Goal: Task Accomplishment & Management: Use online tool/utility

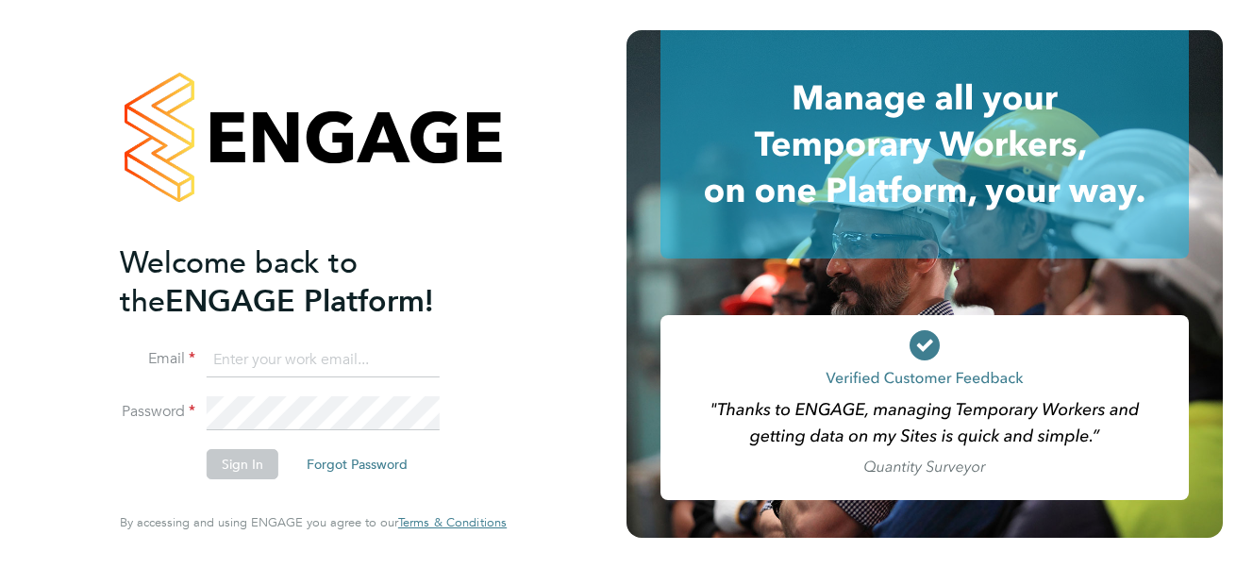
click at [242, 362] on input at bounding box center [323, 360] width 233 height 34
click at [438, 357] on input "[PERSON_NAME][EMAIL_ADDRESS][PERSON_NAME][DOMAIN_NAME]" at bounding box center [323, 360] width 233 height 34
type input "y"
click at [246, 359] on input at bounding box center [323, 360] width 233 height 34
click at [273, 365] on input "Carol" at bounding box center [323, 360] width 233 height 34
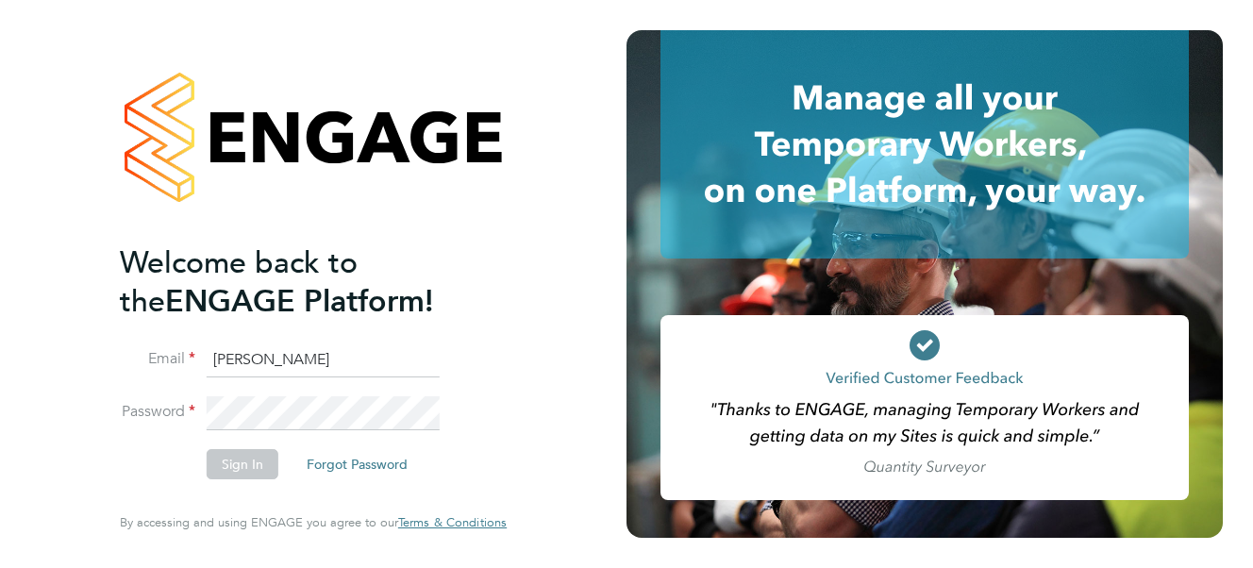
type input "[PERSON_NAME][EMAIL_ADDRESS][PERSON_NAME][PERSON_NAME][DOMAIN_NAME]"
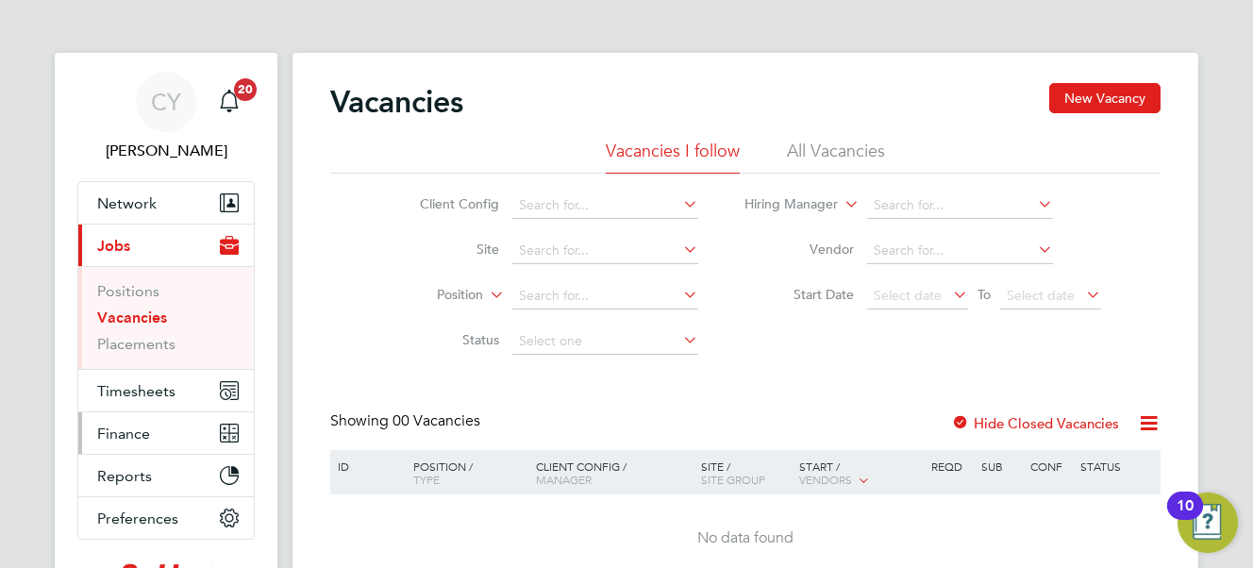
click at [125, 430] on span "Finance" at bounding box center [123, 434] width 53 height 18
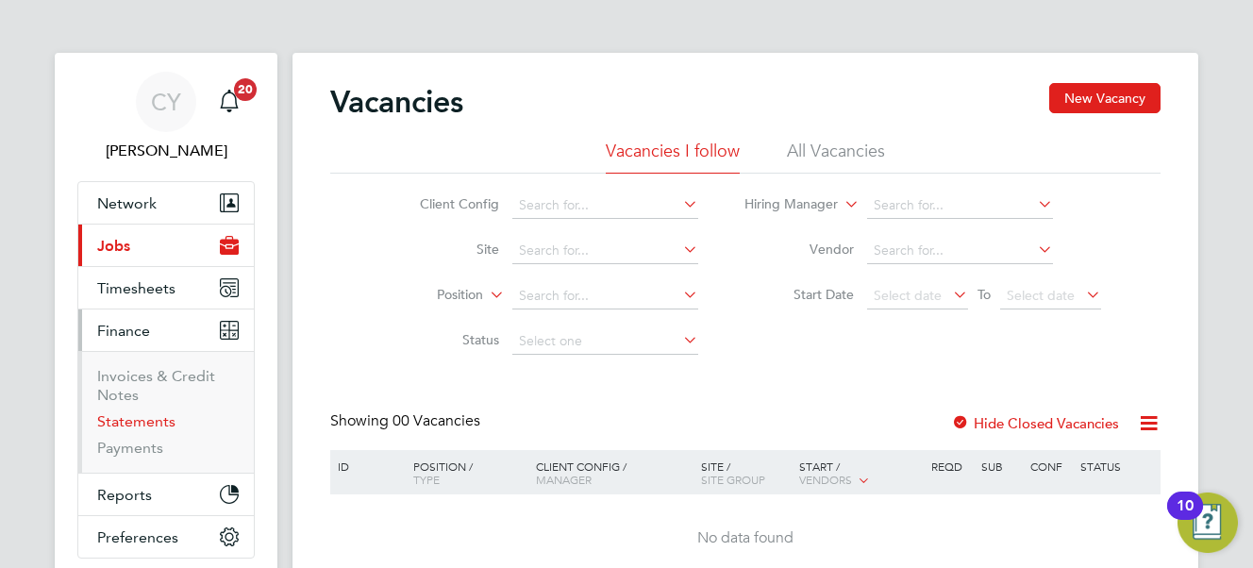
click at [129, 417] on link "Statements" at bounding box center [136, 421] width 78 height 18
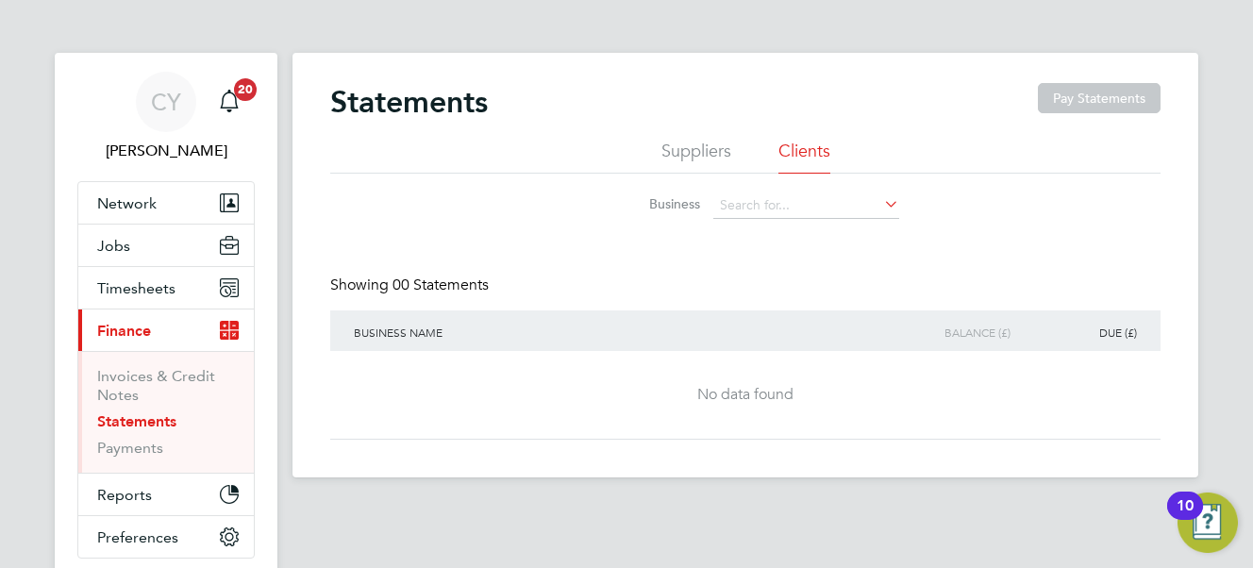
click at [670, 150] on li "Suppliers" at bounding box center [696, 157] width 70 height 34
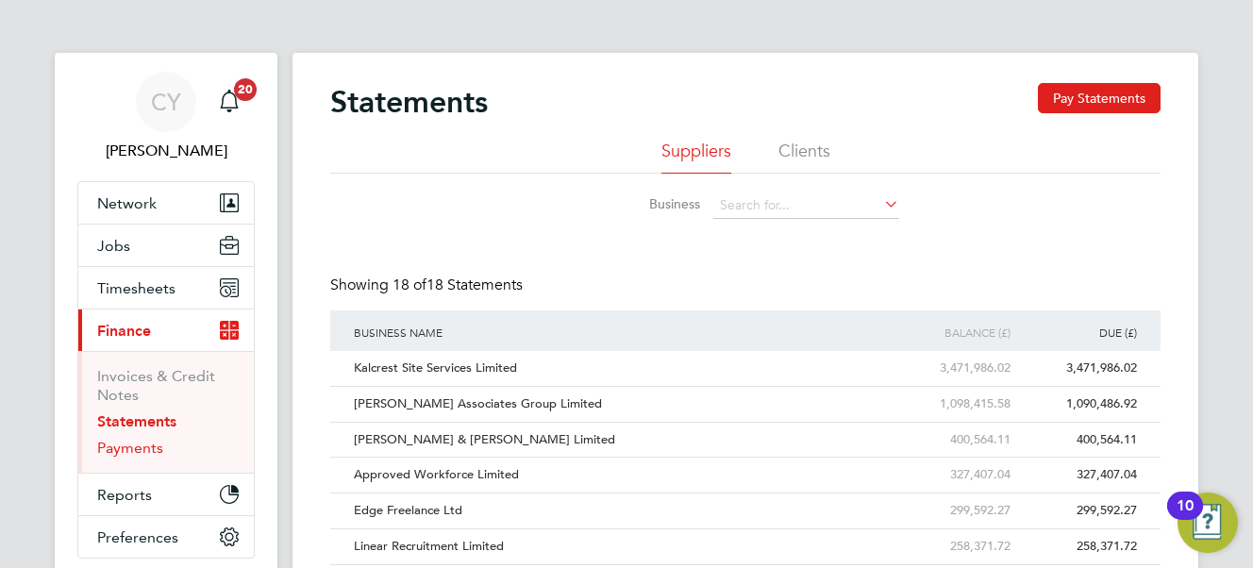
click at [114, 447] on link "Payments" at bounding box center [130, 448] width 66 height 18
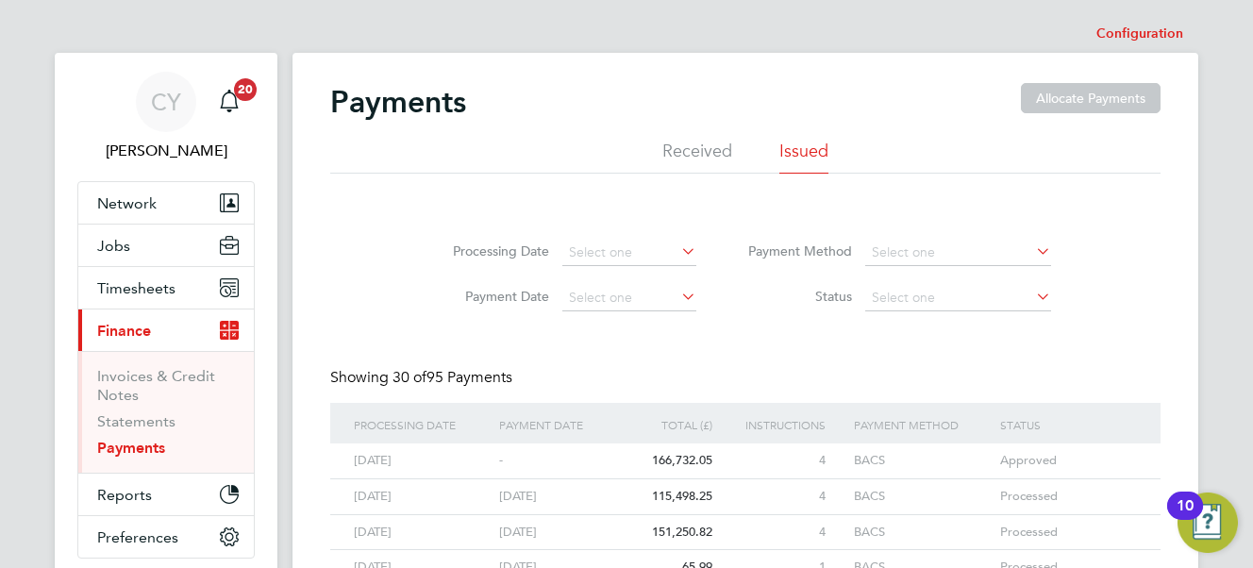
click at [367, 458] on span "03 Sep 2025" at bounding box center [373, 460] width 38 height 16
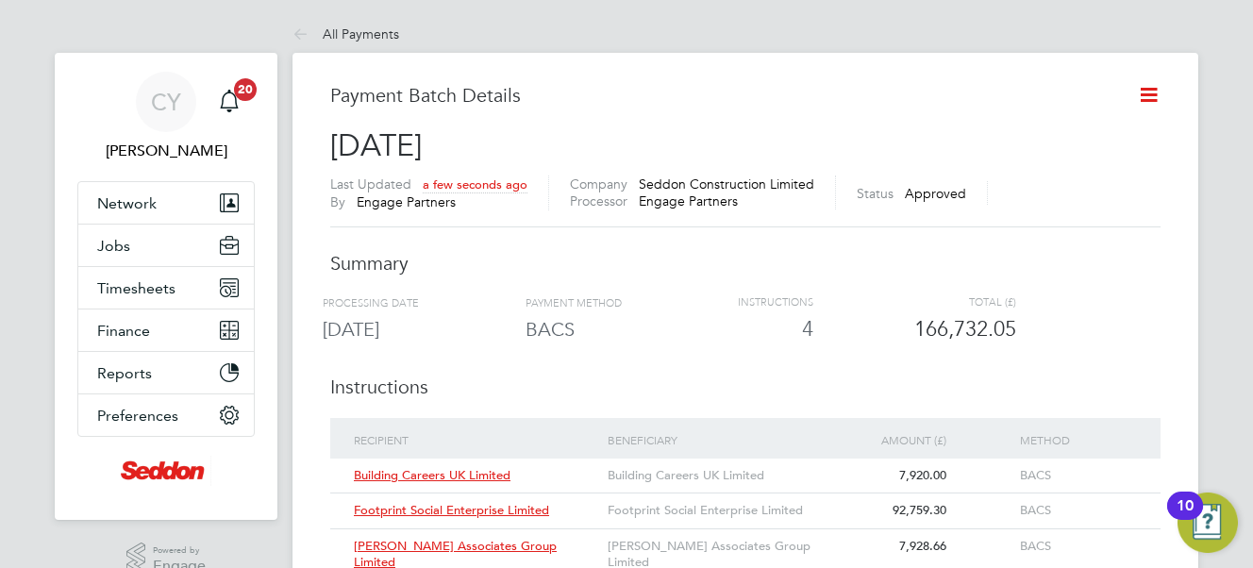
click at [1150, 95] on icon at bounding box center [1149, 95] width 24 height 24
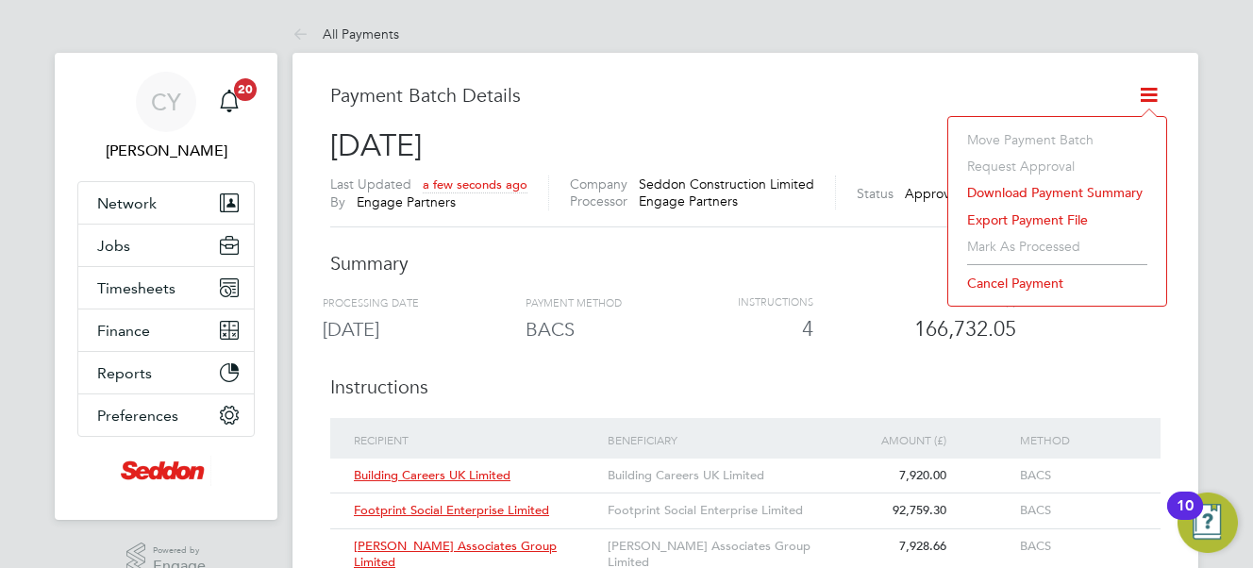
click at [1050, 216] on li "Export payment file" at bounding box center [1057, 220] width 199 height 26
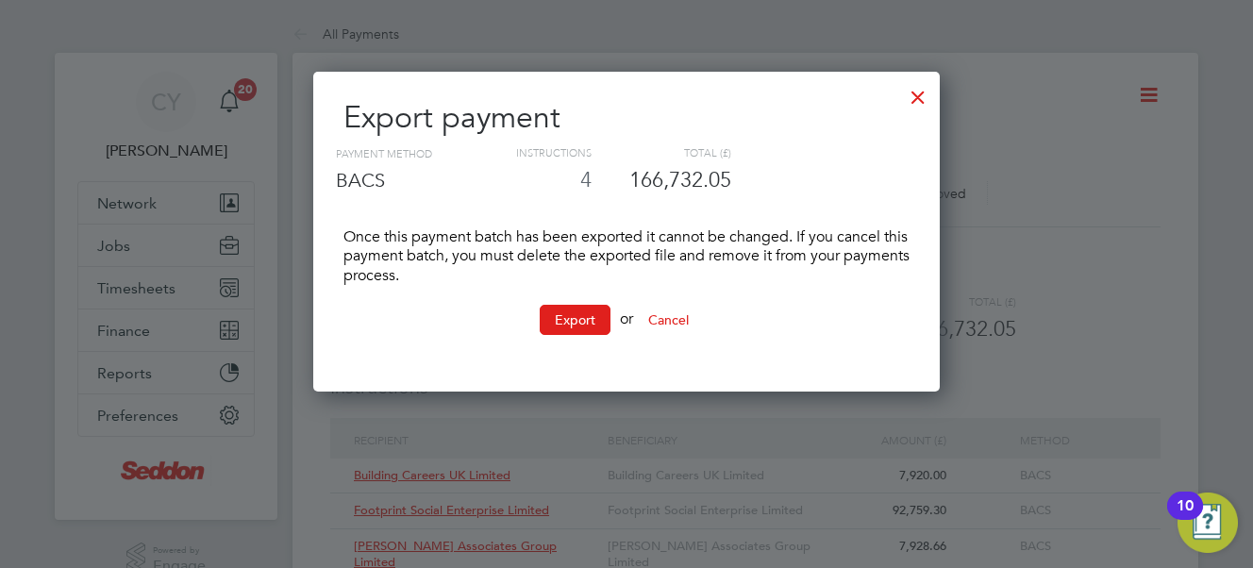
scroll to position [320, 627]
click at [566, 321] on button "Export" at bounding box center [575, 320] width 71 height 30
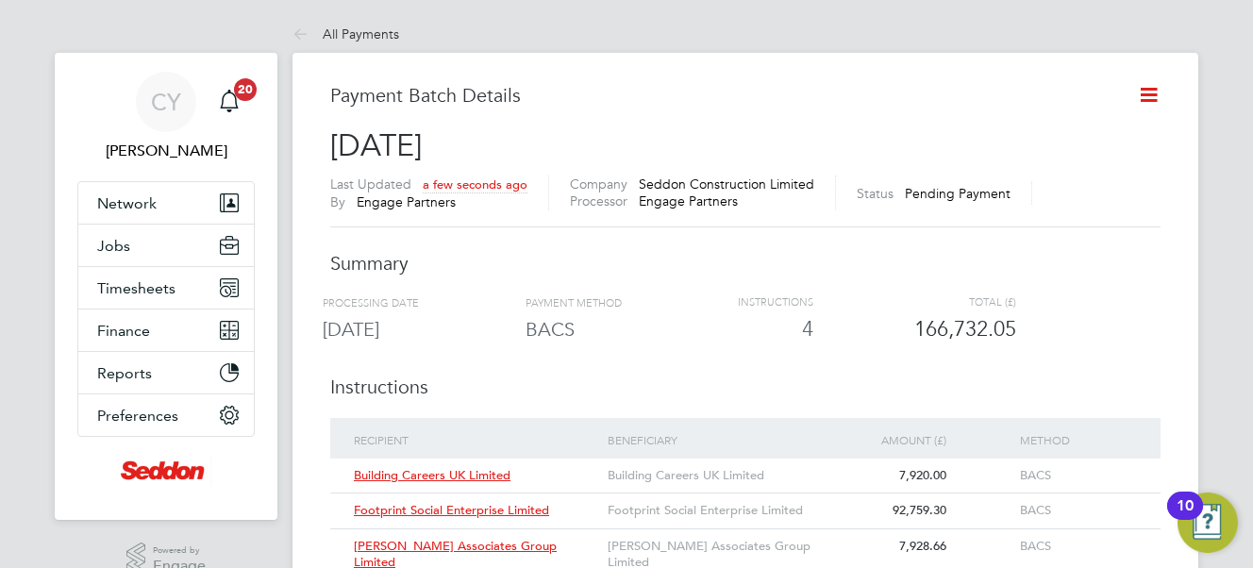
click at [546, 95] on h3 "Payment Batch Details" at bounding box center [726, 95] width 792 height 25
click at [1147, 92] on icon at bounding box center [1149, 95] width 24 height 24
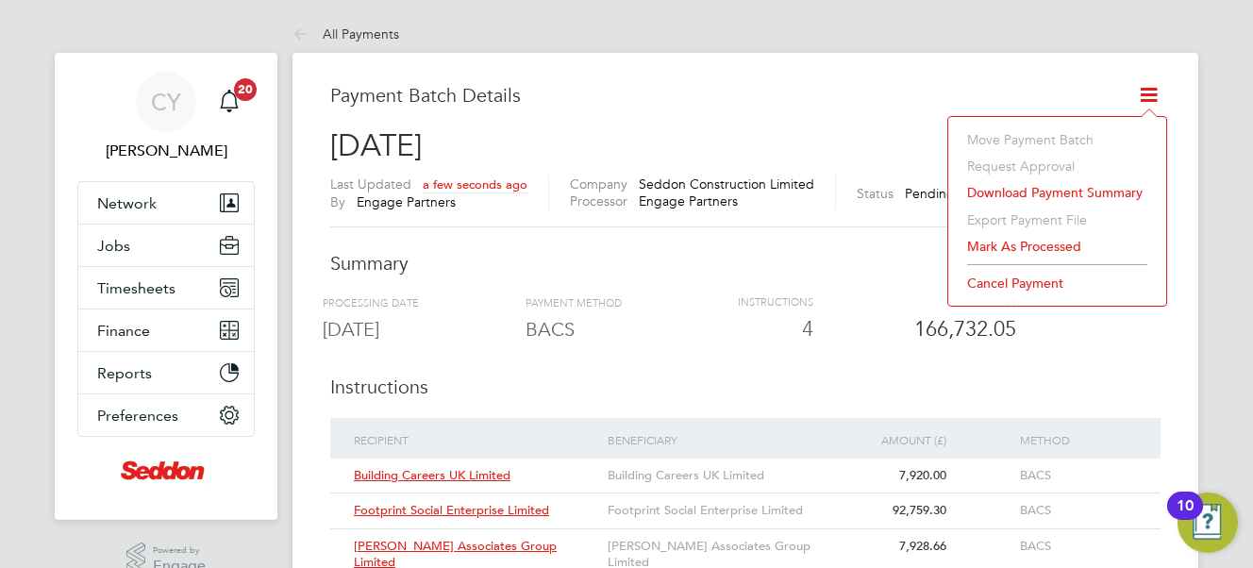
click at [1056, 246] on li "Mark as processed" at bounding box center [1057, 246] width 199 height 26
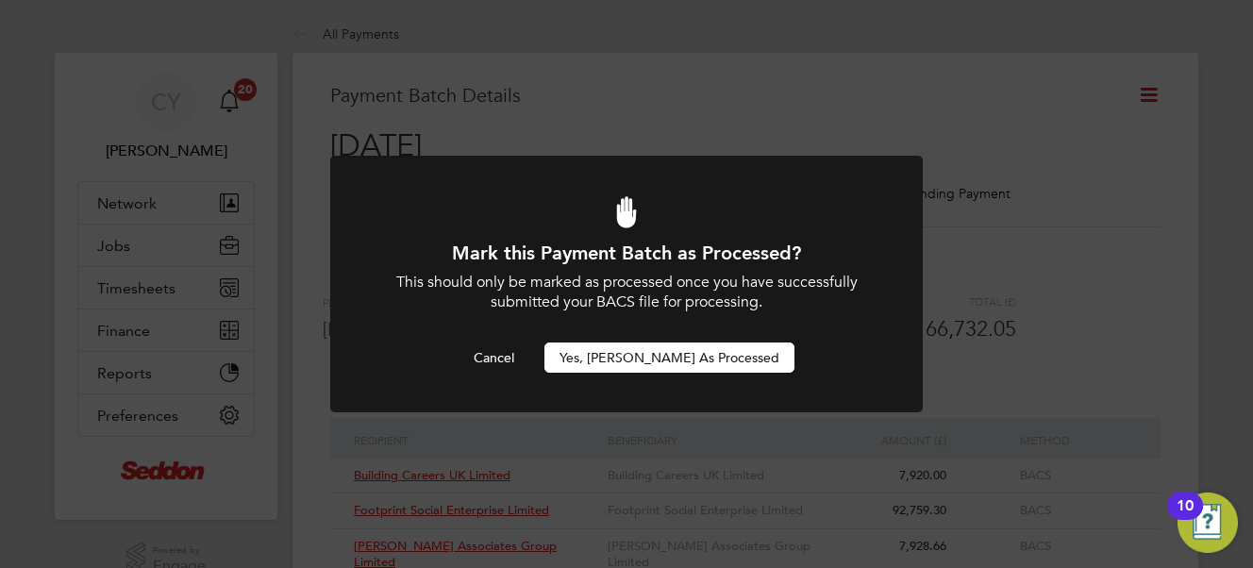
click at [664, 357] on button "Yes, Mark as Processed" at bounding box center [669, 357] width 250 height 30
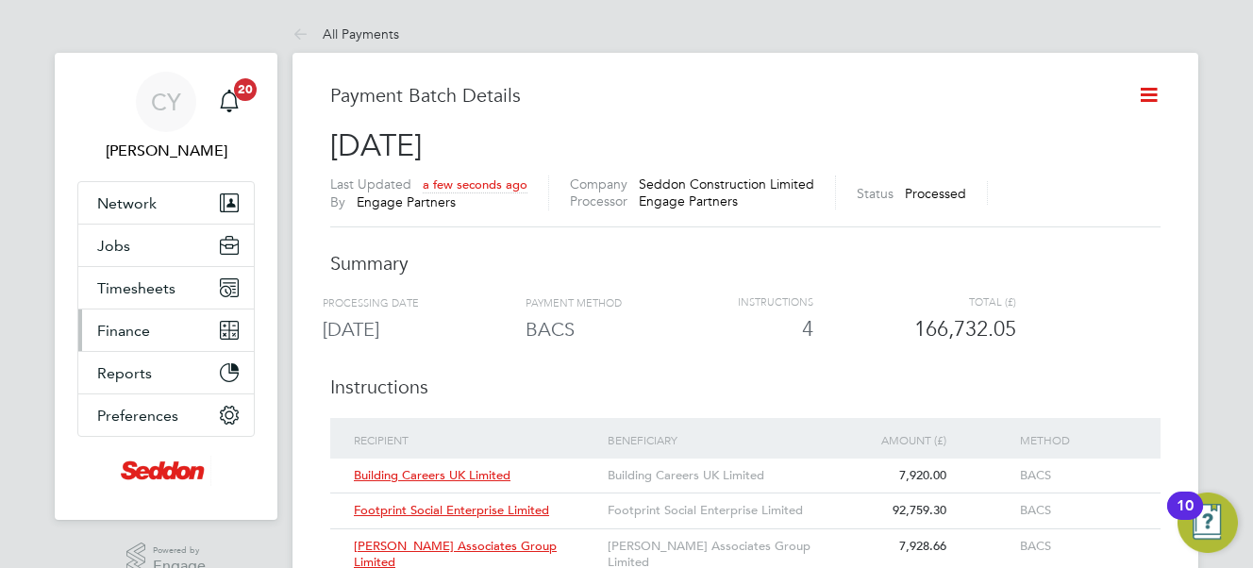
click at [129, 330] on span "Finance" at bounding box center [123, 331] width 53 height 18
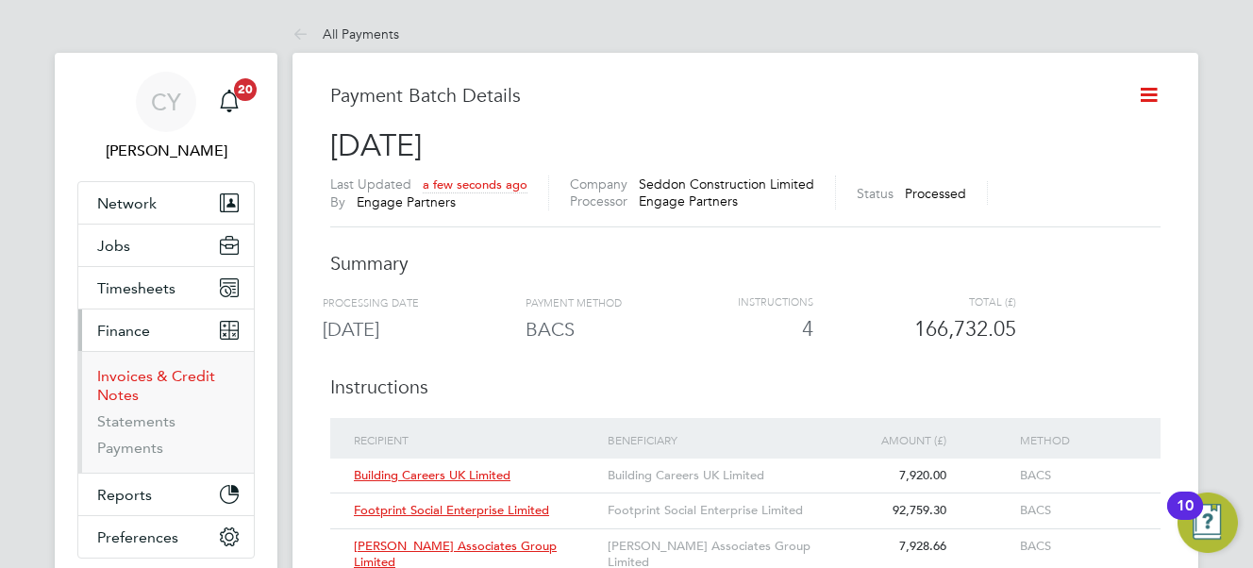
click at [133, 376] on link "Invoices & Credit Notes" at bounding box center [156, 385] width 118 height 37
